Goal: Information Seeking & Learning: Learn about a topic

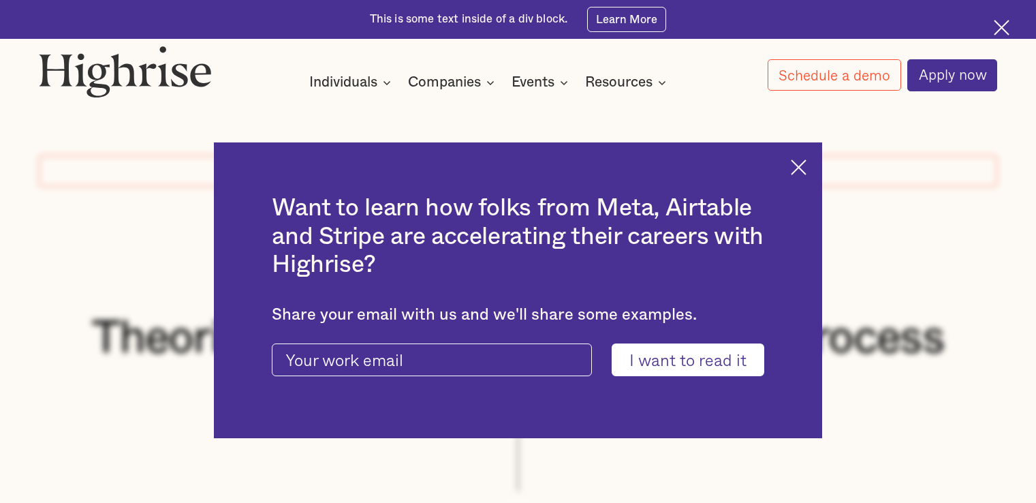
scroll to position [318, 0]
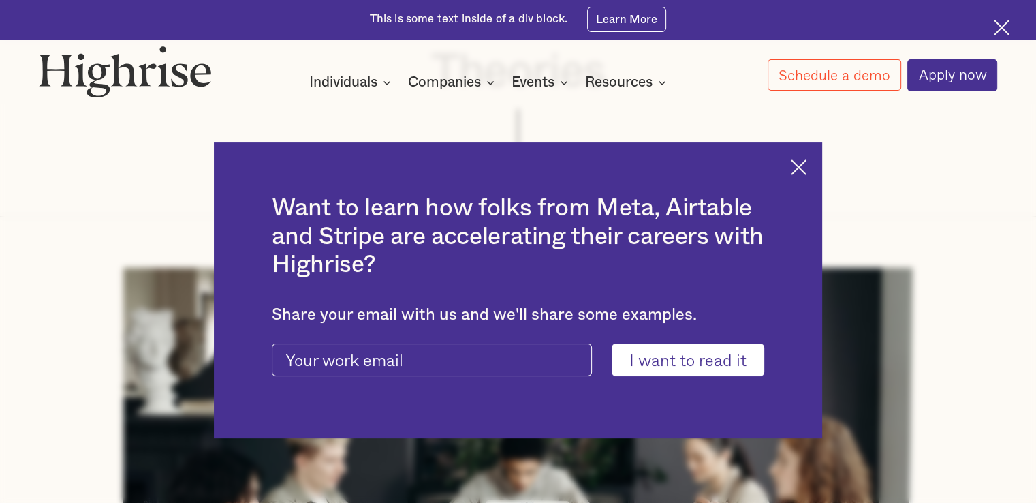
click at [805, 163] on img at bounding box center [799, 167] width 16 height 16
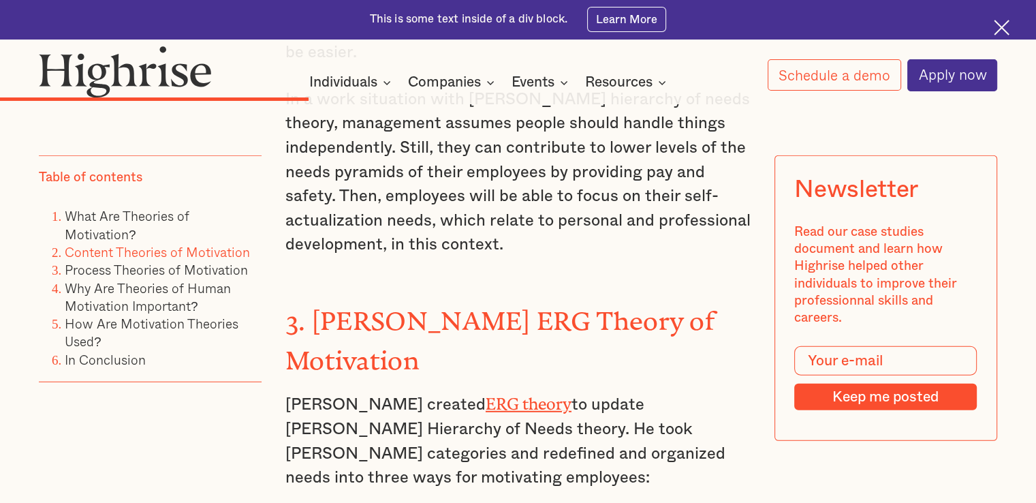
scroll to position [3680, 0]
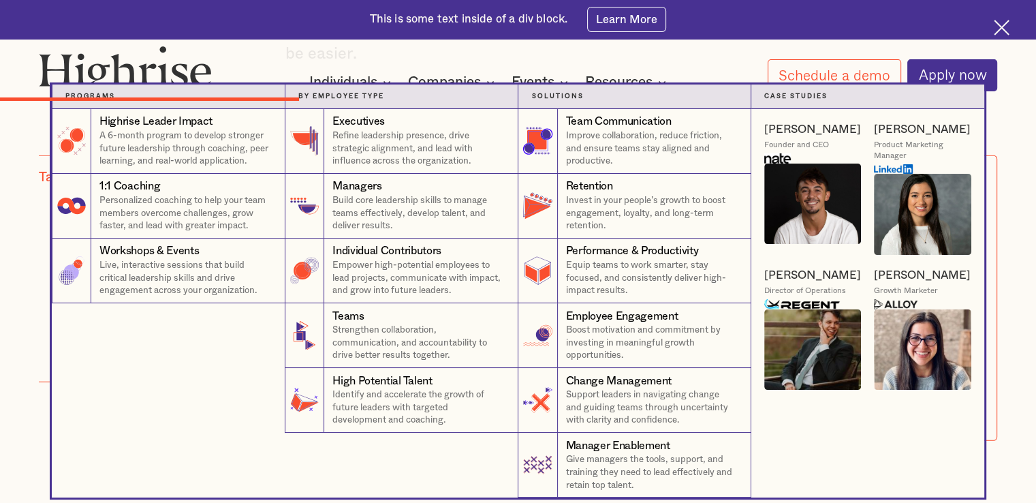
click at [1028, 100] on nav "Programs 4 Highrise Leader Impact Program A 6-month program to develop stronger…" at bounding box center [518, 291] width 1036 height 413
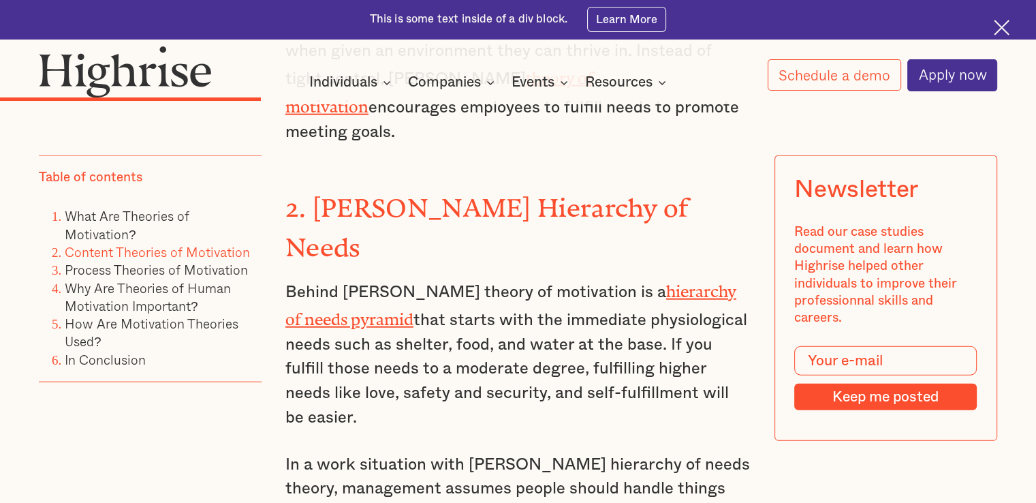
scroll to position [3362, 0]
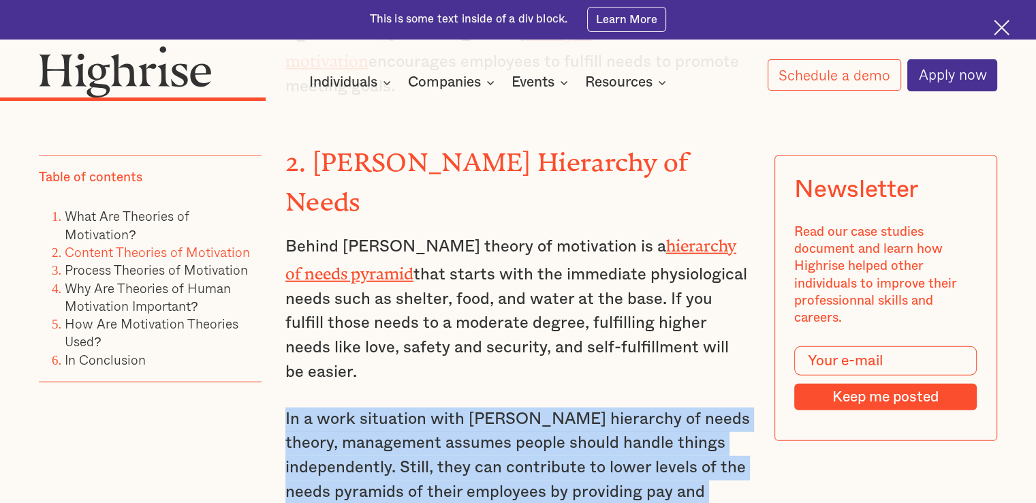
drag, startPoint x: 283, startPoint y: 290, endPoint x: 526, endPoint y: 442, distance: 286.8
click at [526, 442] on p "In a work situation with [PERSON_NAME] hierarchy of needs theory, management as…" at bounding box center [518, 493] width 465 height 170
copy p "In a work situation with [PERSON_NAME] hierarchy of needs theory, management as…"
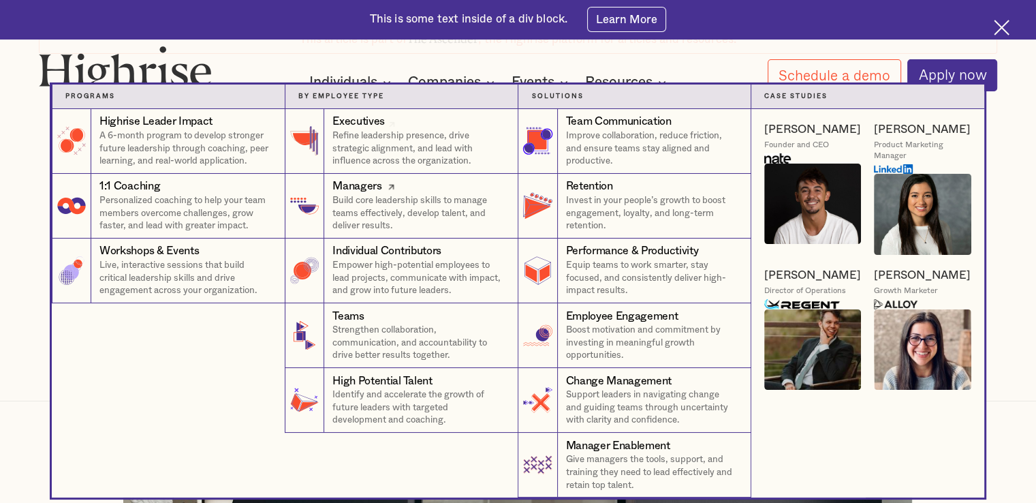
scroll to position [273, 0]
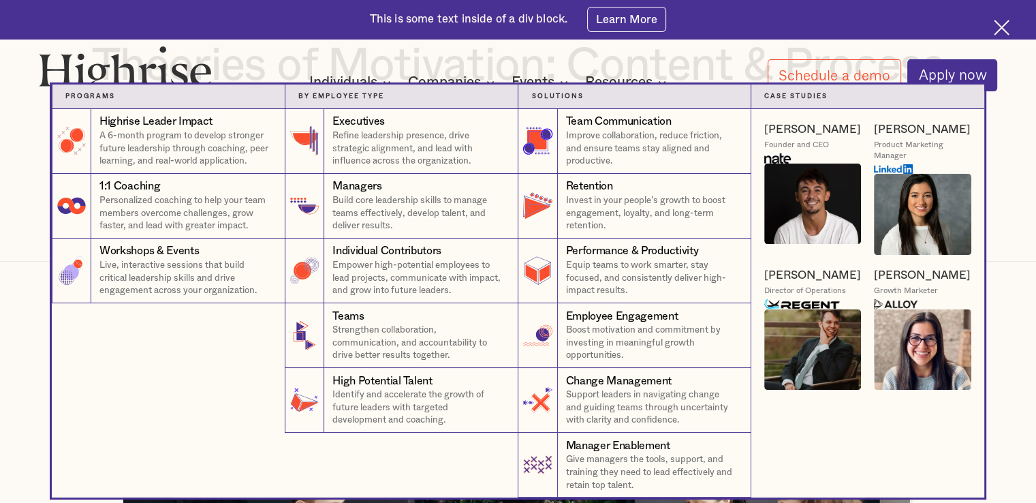
click at [1026, 123] on nav "Programs 4 Highrise Leader Impact Program A 6-month program to develop stronger…" at bounding box center [518, 291] width 1036 height 413
click at [1011, 118] on nav "Programs 4 Highrise Leader Impact Program A 6-month program to develop stronger…" at bounding box center [518, 291] width 1036 height 413
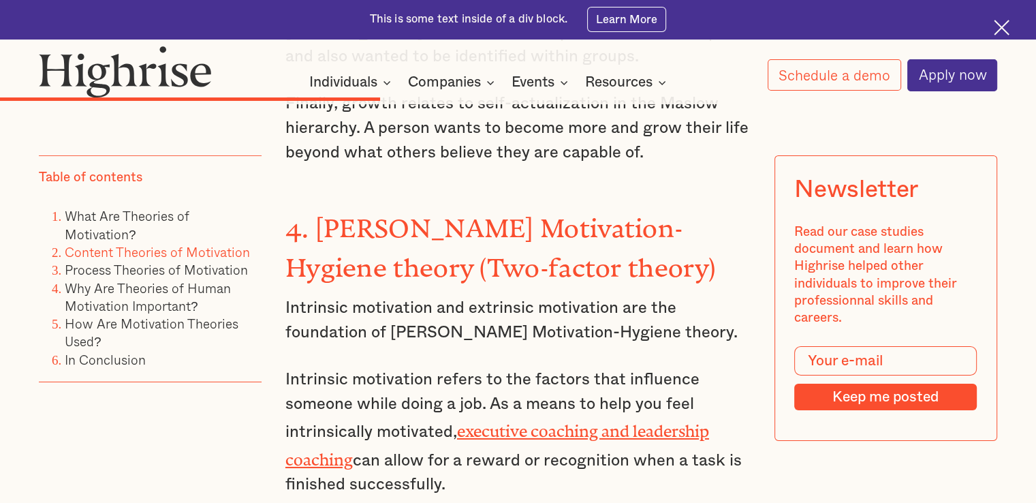
scroll to position [4406, 0]
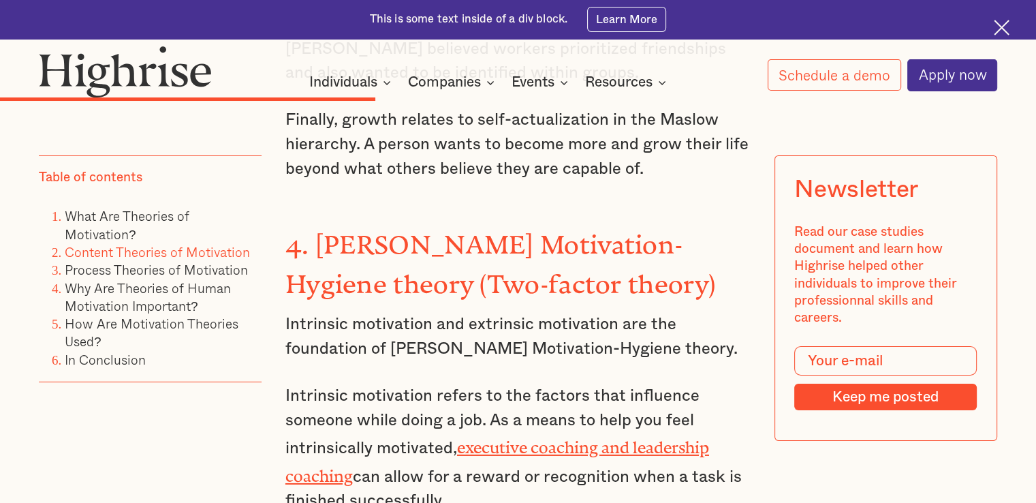
drag, startPoint x: 283, startPoint y: 176, endPoint x: 668, endPoint y: 442, distance: 467.8
copy div "Intrinsic motivation and extrinsic motivation are the foundation of [PERSON_NAM…"
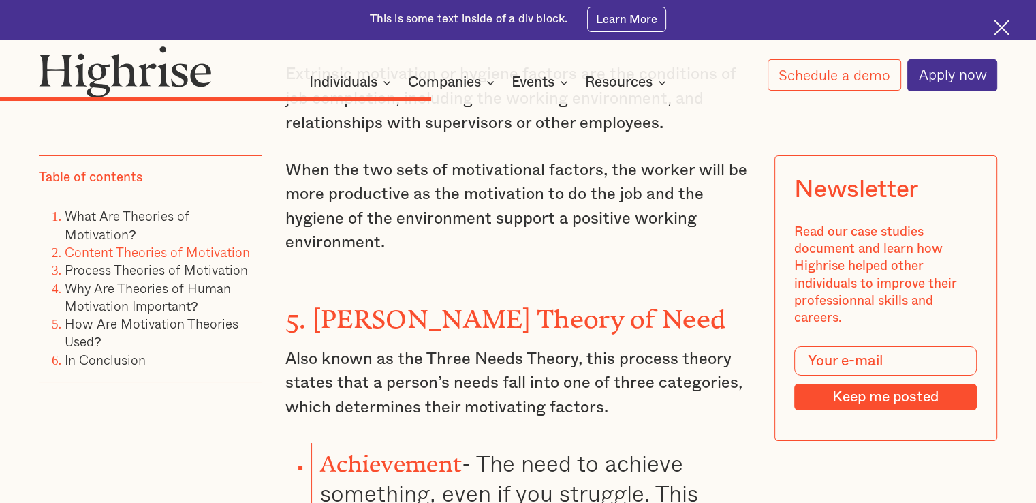
scroll to position [4861, 0]
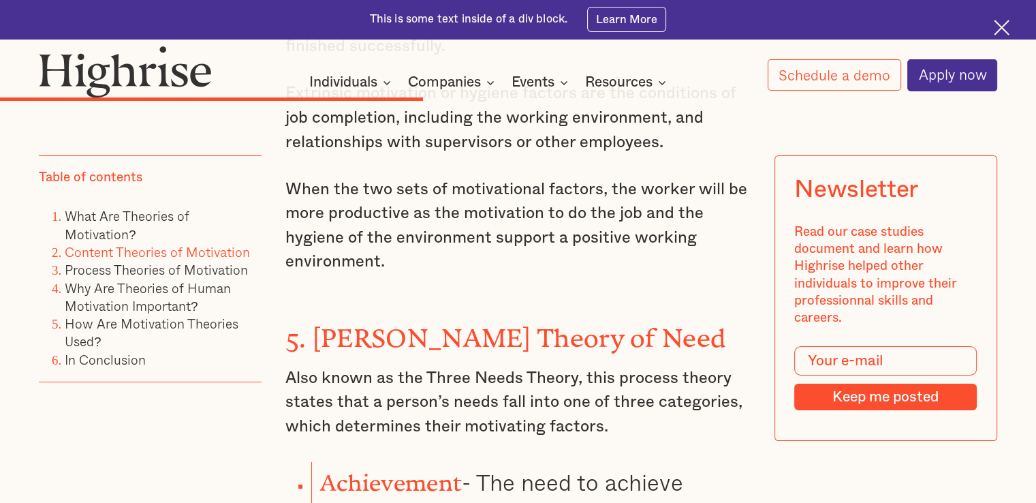
drag, startPoint x: 287, startPoint y: 225, endPoint x: 624, endPoint y: 281, distance: 342.0
click at [624, 367] on p "Also known as the Three Needs Theory, this process theory states that a person’…" at bounding box center [518, 403] width 465 height 73
copy p "Also known as the Three Needs Theory, this process theory states that a person’…"
drag, startPoint x: 324, startPoint y: 322, endPoint x: 458, endPoint y: 324, distance: 133.6
click at [458, 470] on strong "Achievement" at bounding box center [391, 477] width 142 height 15
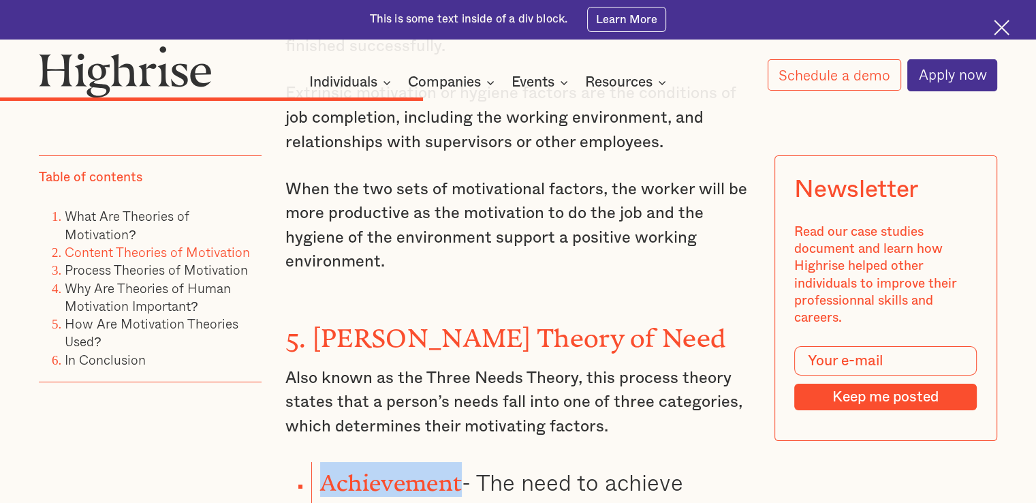
copy strong "Achievement"
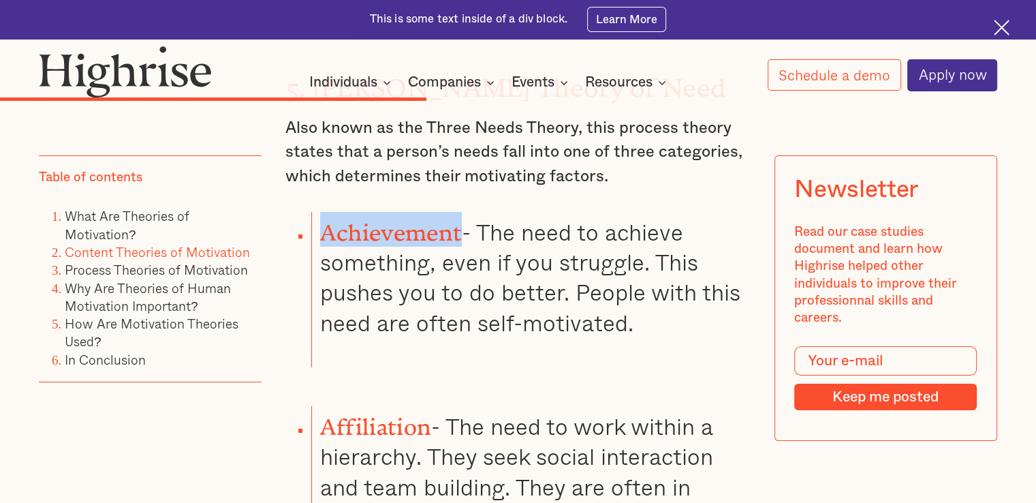
scroll to position [5133, 0]
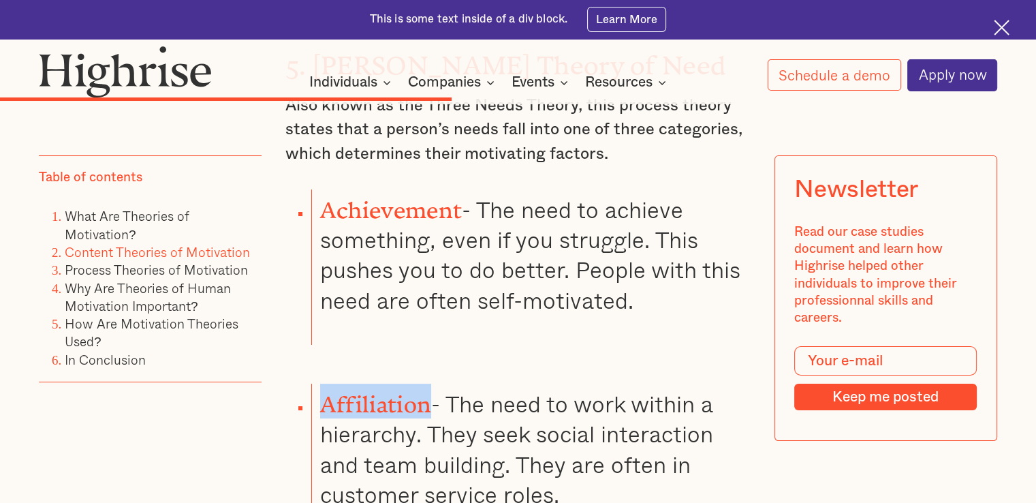
drag, startPoint x: 319, startPoint y: 240, endPoint x: 425, endPoint y: 249, distance: 106.0
click at [425, 391] on strong "Affiliation" at bounding box center [375, 398] width 111 height 15
copy strong "Affiliation"
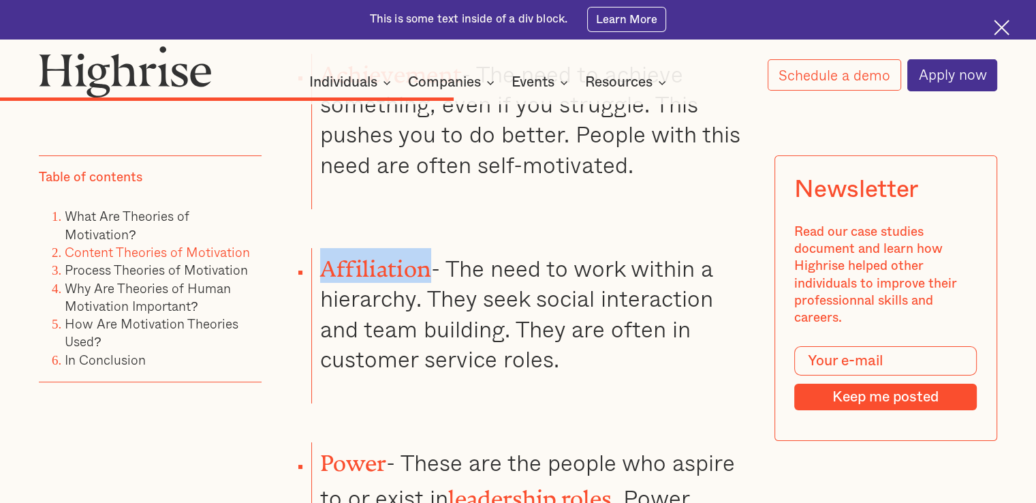
scroll to position [5270, 0]
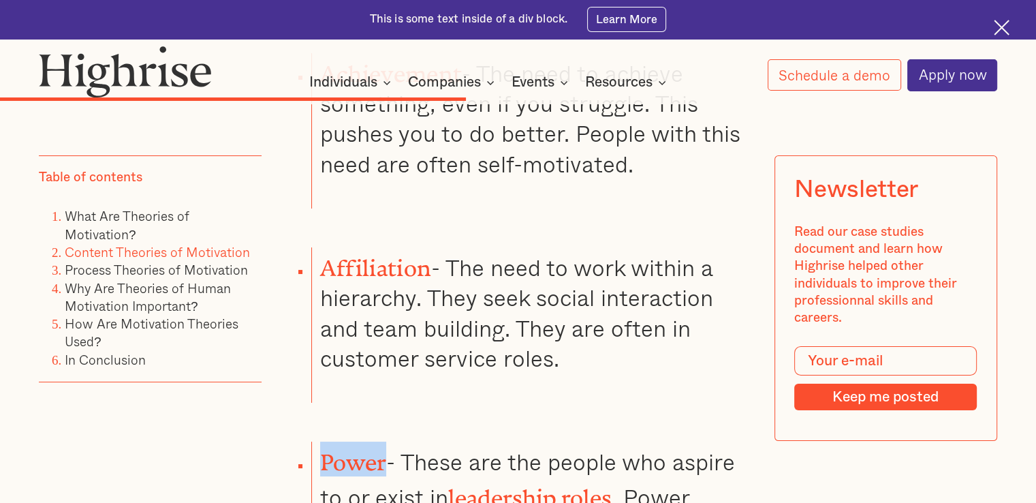
drag, startPoint x: 321, startPoint y: 296, endPoint x: 382, endPoint y: 298, distance: 60.7
click at [382, 449] on strong "Power" at bounding box center [353, 456] width 67 height 15
copy strong "Power"
